Goal: Navigation & Orientation: Find specific page/section

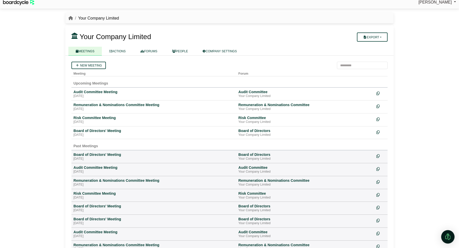
scroll to position [5, 0]
click at [452, 235] on div "Open Intercom Messenger" at bounding box center [448, 236] width 13 height 13
click at [449, 235] on icon "Open Intercom Messenger" at bounding box center [447, 236] width 8 height 8
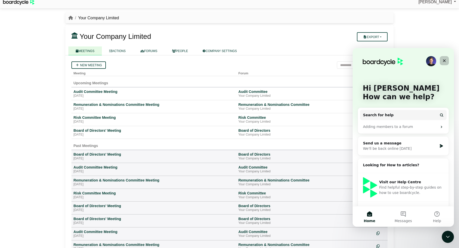
click at [444, 60] on icon "Close" at bounding box center [444, 60] width 3 height 3
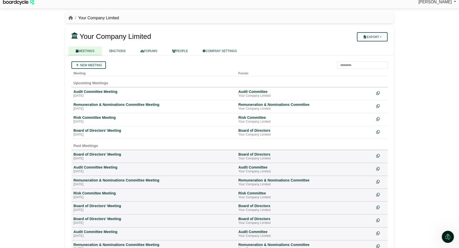
click at [433, 80] on div "Richard Conway Sign Out Your Company Limited Your Company Limited" at bounding box center [229, 119] width 459 height 248
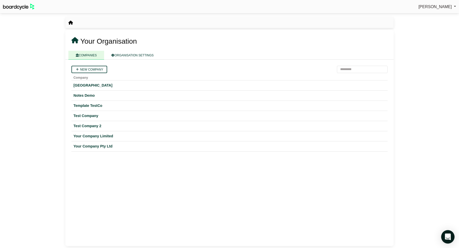
click at [448, 234] on div "Open Intercom Messenger" at bounding box center [448, 236] width 13 height 13
click at [450, 234] on icon "Open Intercom Messenger" at bounding box center [447, 236] width 8 height 8
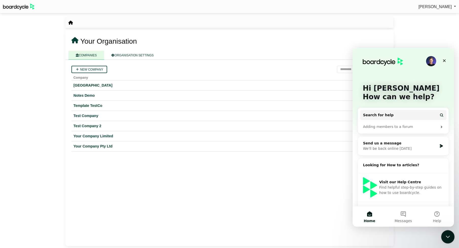
click at [450, 234] on icon "Close Intercom Messenger" at bounding box center [447, 236] width 6 height 6
